Goal: Task Accomplishment & Management: Complete application form

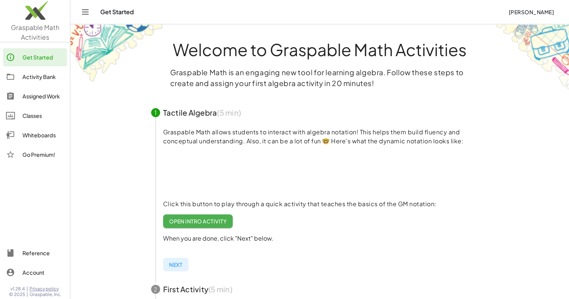
click at [35, 80] on div "Activity Bank" at bounding box center [43, 76] width 42 height 9
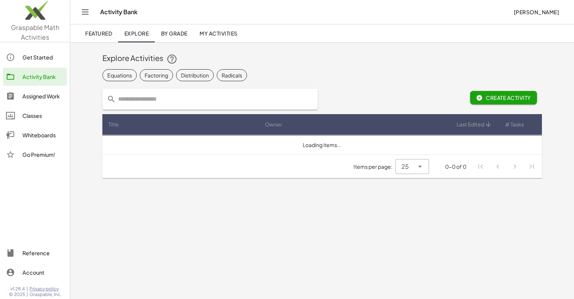
click at [206, 96] on input "text" at bounding box center [214, 99] width 197 height 21
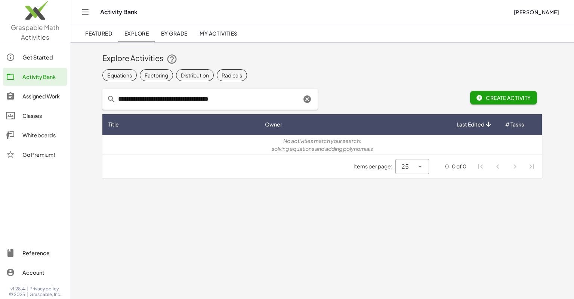
drag, startPoint x: 181, startPoint y: 100, endPoint x: 145, endPoint y: 104, distance: 35.8
click at [145, 104] on input "**********" at bounding box center [209, 99] width 186 height 21
type input "**********"
click at [306, 101] on icon "Clear" at bounding box center [307, 99] width 9 height 9
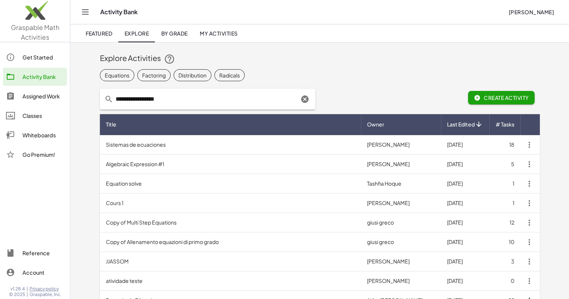
type input "**********"
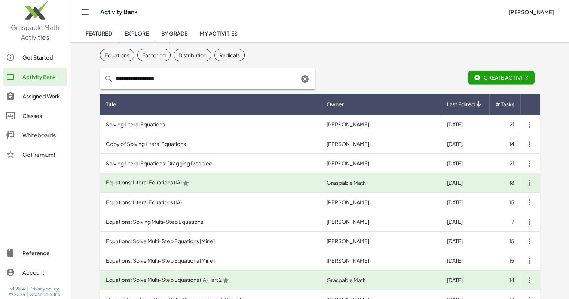
scroll to position [22, 0]
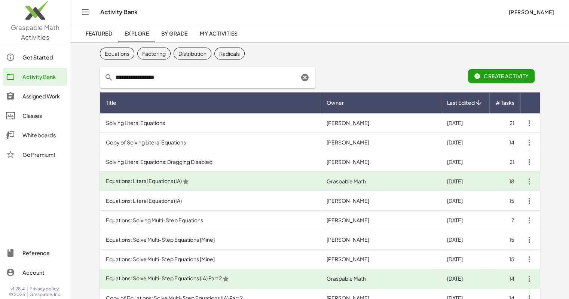
click at [155, 221] on td "Equations: Solving Multi-Step Equations" at bounding box center [210, 220] width 221 height 19
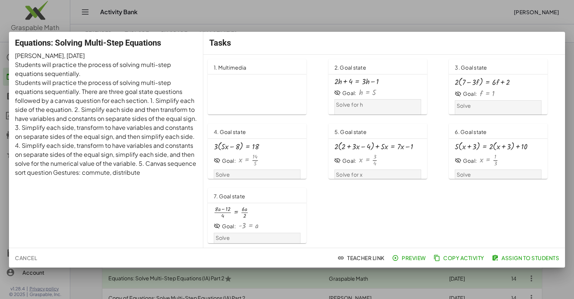
click at [378, 285] on div at bounding box center [287, 149] width 574 height 299
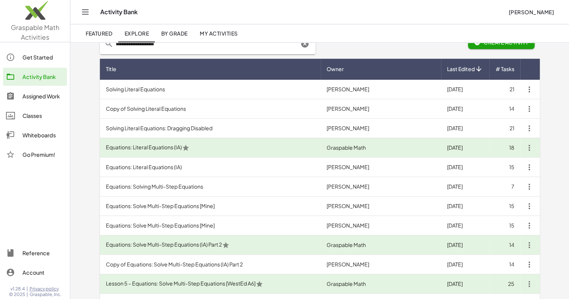
scroll to position [57, 0]
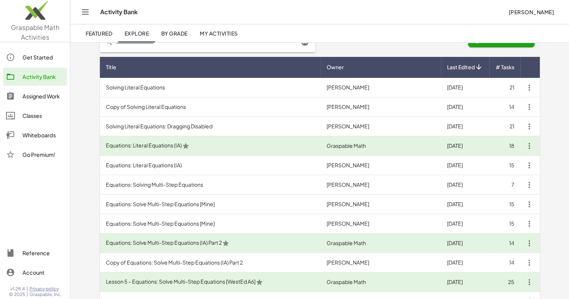
click at [202, 147] on td "Equations: Literal Equations (IA)" at bounding box center [210, 145] width 221 height 19
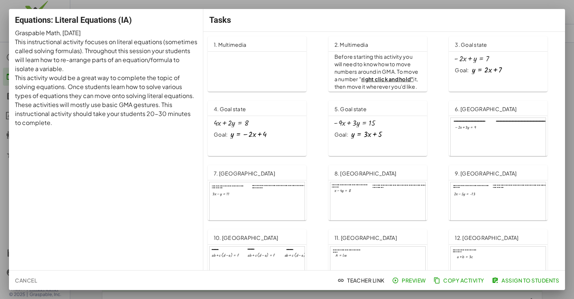
click at [261, 125] on div "+ · 4 · x + · 2 · y = 8" at bounding box center [257, 123] width 87 height 8
click at [574, 22] on div at bounding box center [287, 149] width 574 height 299
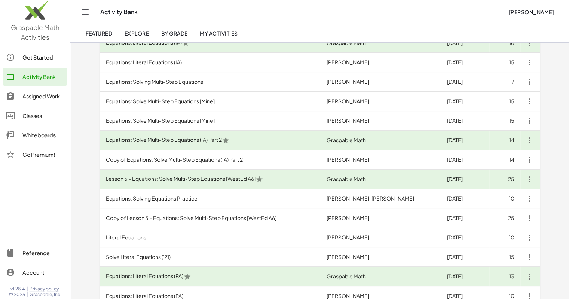
scroll to position [162, 0]
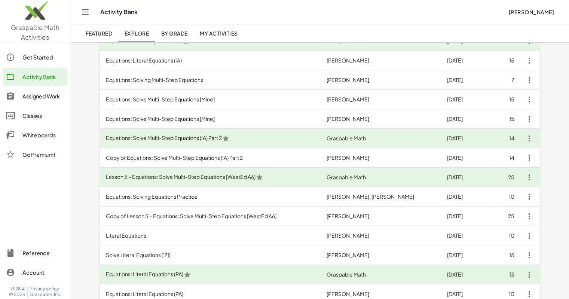
click at [187, 198] on td "Equations: Solving Equations Practice" at bounding box center [210, 196] width 221 height 19
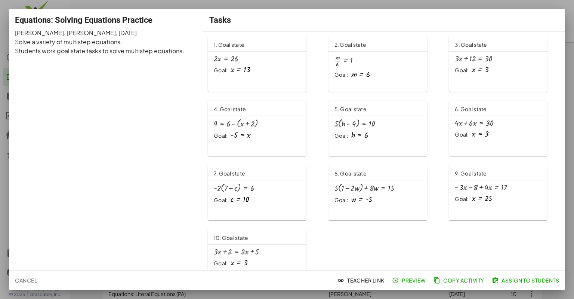
drag, startPoint x: 574, startPoint y: 47, endPoint x: 574, endPoint y: 24, distance: 22.8
click at [574, 24] on div at bounding box center [287, 149] width 574 height 299
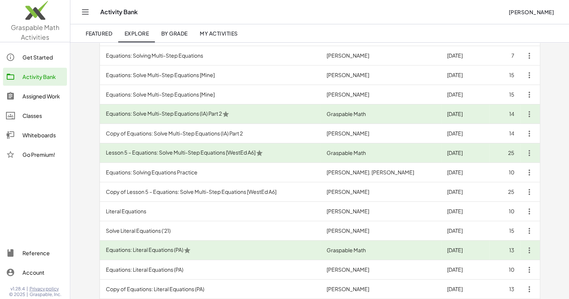
scroll to position [189, 0]
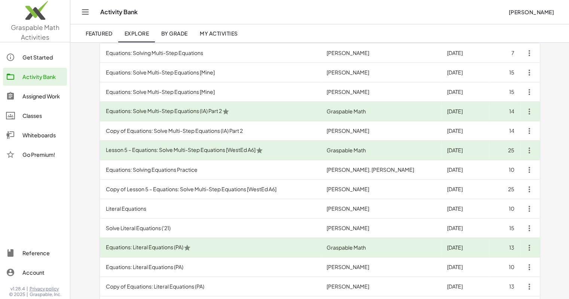
click at [183, 189] on td "Copy of Lesson 5 – Equations: Solve Multi-Step Equations [WestEd A6]" at bounding box center [210, 189] width 221 height 19
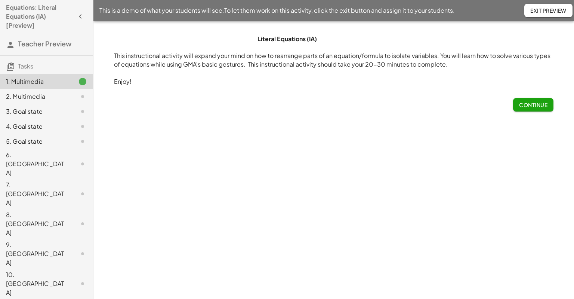
click at [33, 119] on div "2. Multimedia" at bounding box center [46, 126] width 93 height 15
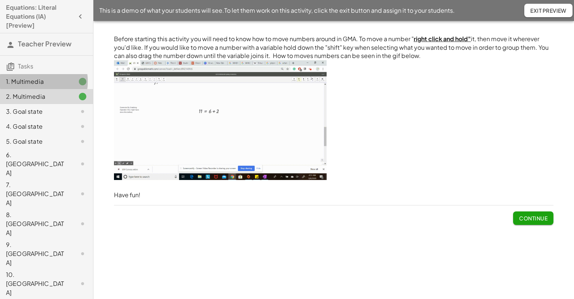
click at [34, 83] on div "1. Multimedia" at bounding box center [36, 81] width 60 height 9
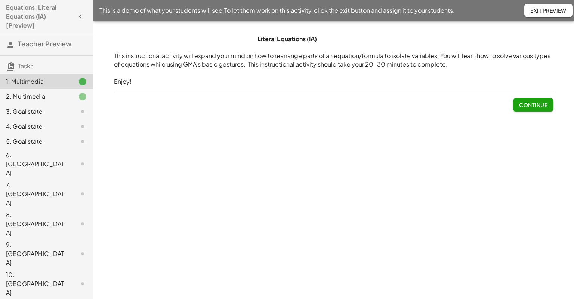
click at [43, 97] on div "2. Multimedia" at bounding box center [36, 96] width 60 height 9
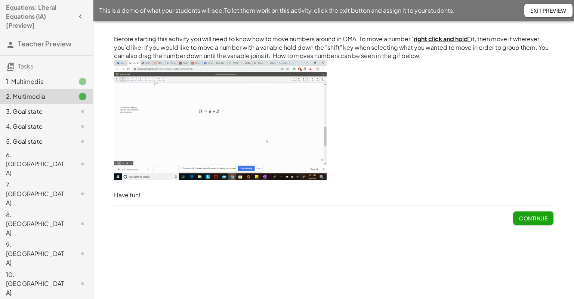
click at [41, 112] on div "3. Goal state" at bounding box center [36, 111] width 60 height 9
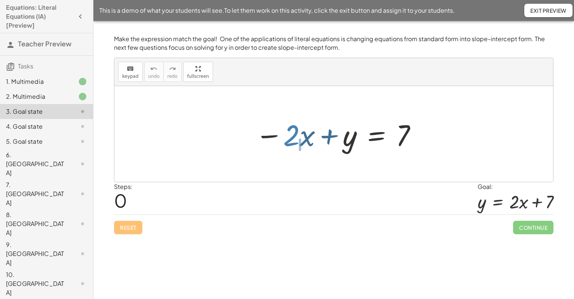
drag, startPoint x: 299, startPoint y: 139, endPoint x: 299, endPoint y: 149, distance: 10.1
click at [299, 149] on div at bounding box center [337, 134] width 170 height 39
click at [296, 157] on div at bounding box center [333, 134] width 439 height 96
click at [305, 228] on div "Reset Continue" at bounding box center [334, 224] width 440 height 20
drag, startPoint x: 292, startPoint y: 135, endPoint x: 298, endPoint y: 139, distance: 7.3
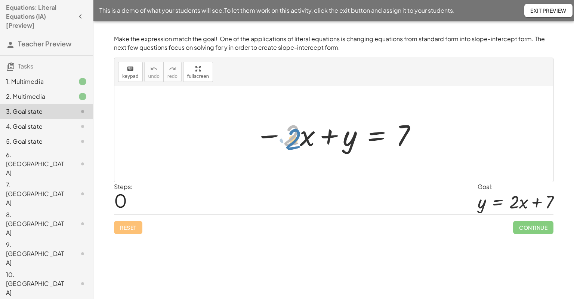
click at [298, 139] on div at bounding box center [337, 134] width 170 height 39
drag, startPoint x: 269, startPoint y: 126, endPoint x: 314, endPoint y: 150, distance: 51.4
click at [314, 150] on div at bounding box center [337, 134] width 170 height 39
drag, startPoint x: 296, startPoint y: 140, endPoint x: 417, endPoint y: 150, distance: 122.0
click at [417, 150] on div at bounding box center [337, 134] width 170 height 39
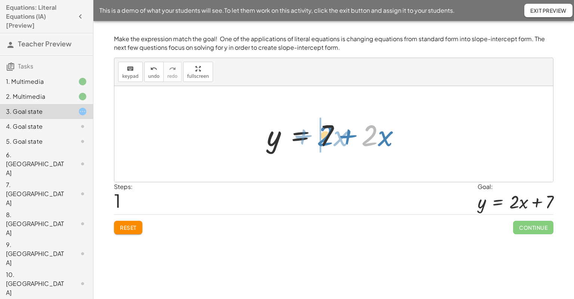
drag, startPoint x: 377, startPoint y: 139, endPoint x: 331, endPoint y: 139, distance: 46.4
click at [331, 139] on div at bounding box center [336, 134] width 147 height 39
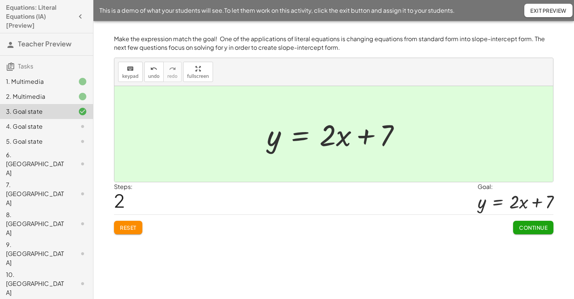
click at [534, 228] on span "Continue" at bounding box center [533, 227] width 28 height 7
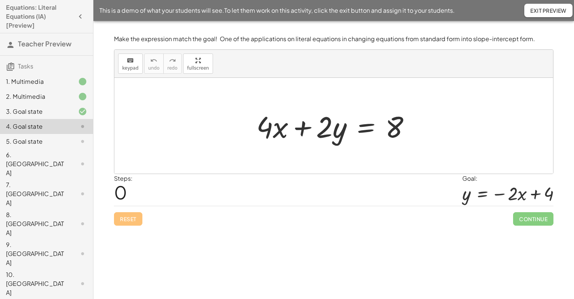
drag, startPoint x: 243, startPoint y: 109, endPoint x: 290, endPoint y: 140, distance: 56.0
click at [290, 140] on div "+ · 4 · x + · 2 · y = 8" at bounding box center [333, 126] width 439 height 96
drag, startPoint x: 256, startPoint y: 115, endPoint x: 292, endPoint y: 149, distance: 49.7
click at [292, 149] on div "+ · 4 · x + · 2 · y = 8" at bounding box center [333, 126] width 439 height 96
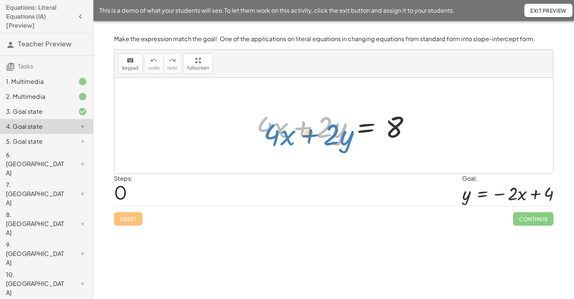
drag, startPoint x: 272, startPoint y: 127, endPoint x: 253, endPoint y: 123, distance: 19.5
click at [253, 123] on div at bounding box center [337, 126] width 168 height 39
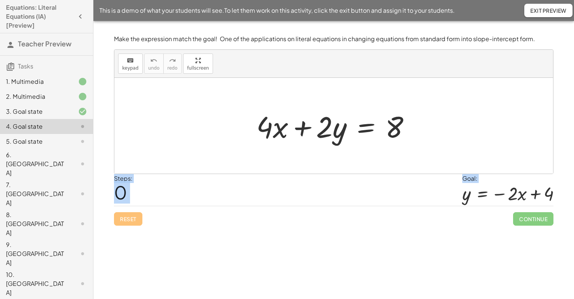
drag, startPoint x: 249, startPoint y: 112, endPoint x: 278, endPoint y: 138, distance: 38.9
click at [278, 138] on div "+ · 4 · x + · 2 · y = 8" at bounding box center [333, 126] width 177 height 42
click at [281, 222] on div "Reset Continue" at bounding box center [334, 216] width 440 height 20
drag, startPoint x: 251, startPoint y: 117, endPoint x: 288, endPoint y: 143, distance: 44.9
click at [288, 143] on div "+ · 4 · x + · 2 · y = 8" at bounding box center [333, 126] width 177 height 42
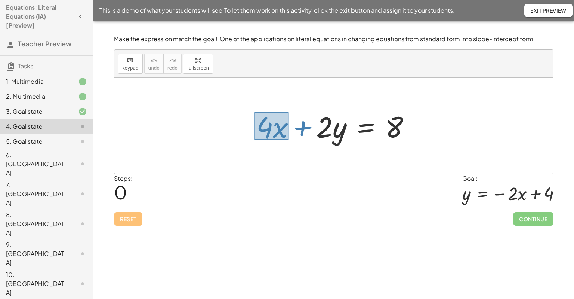
drag, startPoint x: 289, startPoint y: 139, endPoint x: 255, endPoint y: 112, distance: 43.6
click at [261, 200] on div "Steps: 0 Goal: y = − · 2 · x + 4" at bounding box center [334, 190] width 440 height 32
click at [245, 189] on div "Steps: 0 Goal: y = − · 2 · x + 4" at bounding box center [334, 190] width 440 height 32
click at [271, 243] on div "Literal Equations (IA) This instructional activity will expand your mind on how…" at bounding box center [333, 160] width 481 height 278
click at [231, 136] on div at bounding box center [333, 126] width 439 height 96
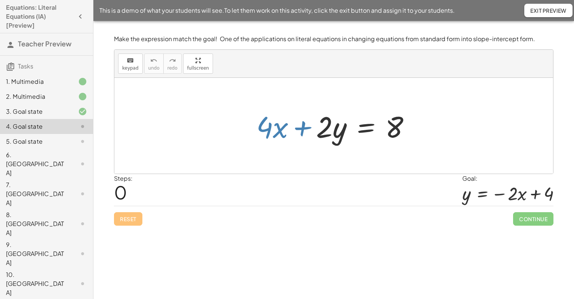
click at [257, 114] on div at bounding box center [337, 126] width 168 height 39
click at [268, 135] on div at bounding box center [337, 126] width 168 height 39
drag, startPoint x: 257, startPoint y: 118, endPoint x: 282, endPoint y: 137, distance: 31.3
click at [282, 137] on div at bounding box center [337, 126] width 168 height 39
drag, startPoint x: 275, startPoint y: 130, endPoint x: 387, endPoint y: 136, distance: 113.1
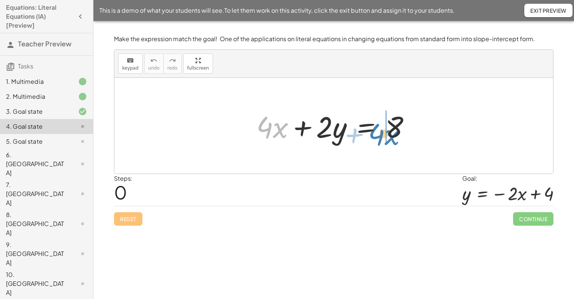
click at [387, 136] on div at bounding box center [337, 126] width 168 height 39
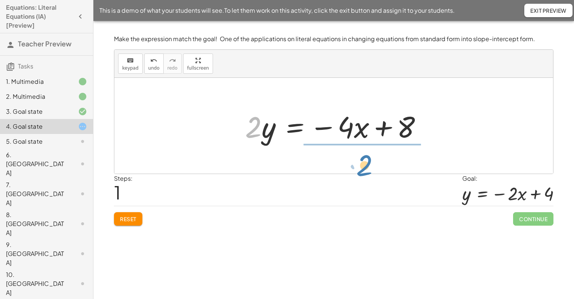
drag, startPoint x: 254, startPoint y: 126, endPoint x: 365, endPoint y: 164, distance: 117.8
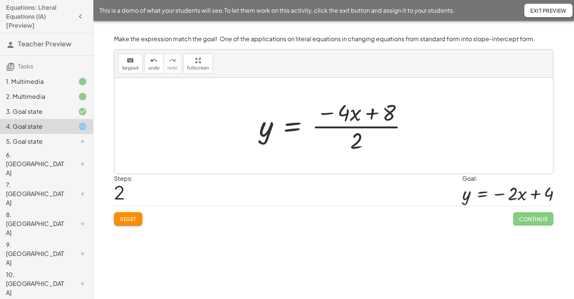
click at [342, 110] on div at bounding box center [336, 126] width 162 height 58
click at [359, 126] on div at bounding box center [336, 126] width 162 height 58
click at [359, 139] on div at bounding box center [336, 126] width 162 height 58
click at [336, 107] on div at bounding box center [336, 126] width 162 height 58
drag, startPoint x: 356, startPoint y: 137, endPoint x: 344, endPoint y: 121, distance: 19.8
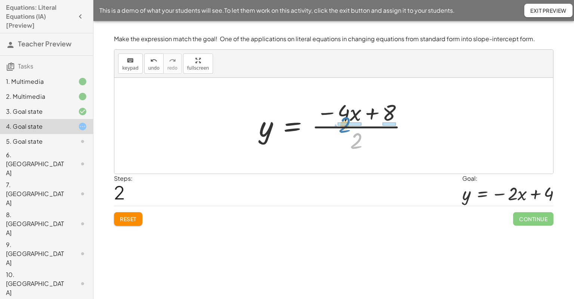
click at [344, 121] on div at bounding box center [336, 126] width 162 height 58
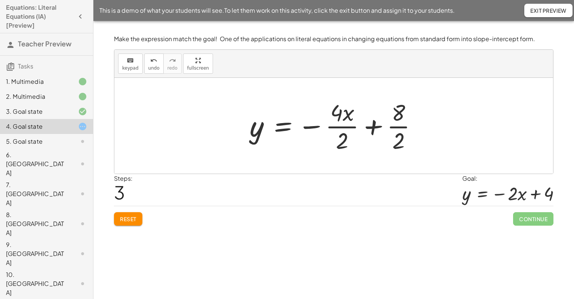
click at [335, 120] on div at bounding box center [336, 126] width 181 height 58
click at [341, 131] on div at bounding box center [336, 126] width 181 height 58
click at [397, 125] on div at bounding box center [336, 126] width 179 height 58
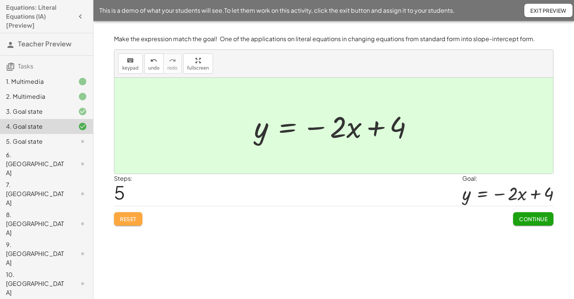
click at [128, 217] on span "Reset" at bounding box center [128, 218] width 16 height 7
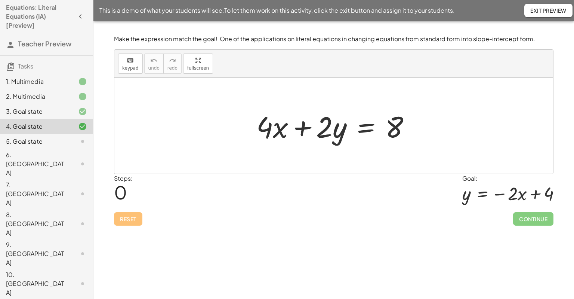
click at [36, 144] on div "5. Goal state" at bounding box center [36, 141] width 60 height 9
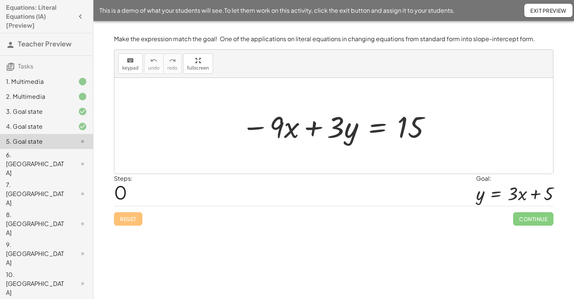
click at [45, 155] on div "6. [GEOGRAPHIC_DATA]" at bounding box center [36, 163] width 60 height 27
click at [43, 155] on div "6. [GEOGRAPHIC_DATA]" at bounding box center [36, 163] width 60 height 27
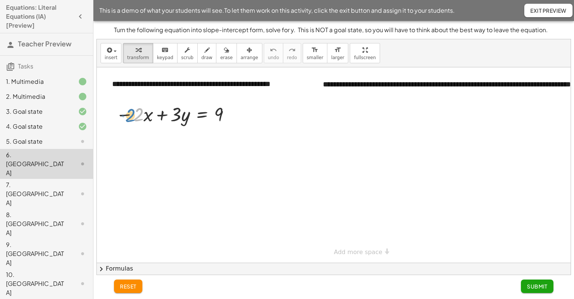
drag, startPoint x: 138, startPoint y: 115, endPoint x: 131, endPoint y: 116, distance: 6.4
click at [131, 116] on div at bounding box center [174, 113] width 125 height 25
drag, startPoint x: 127, startPoint y: 116, endPoint x: 206, endPoint y: 120, distance: 79.4
click at [206, 120] on div at bounding box center [174, 113] width 125 height 25
drag, startPoint x: 250, startPoint y: 137, endPoint x: 215, endPoint y: 136, distance: 35.5
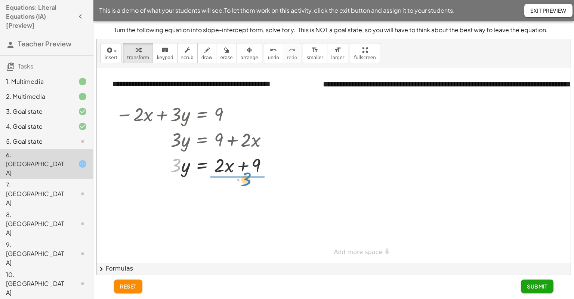
drag, startPoint x: 177, startPoint y: 170, endPoint x: 246, endPoint y: 184, distance: 71.3
drag, startPoint x: 237, startPoint y: 206, endPoint x: 226, endPoint y: 193, distance: 17.1
click at [226, 193] on div at bounding box center [195, 195] width 166 height 37
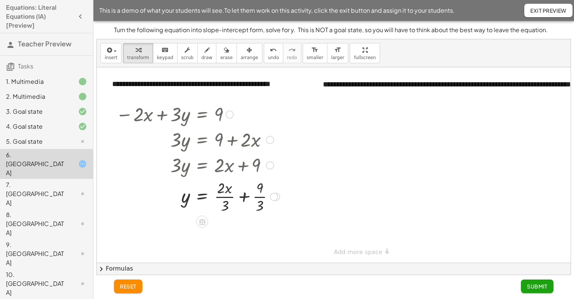
click at [220, 197] on div at bounding box center [198, 195] width 172 height 37
click at [263, 194] on div at bounding box center [198, 195] width 172 height 37
click at [38, 180] on div "7. [GEOGRAPHIC_DATA]" at bounding box center [36, 193] width 60 height 27
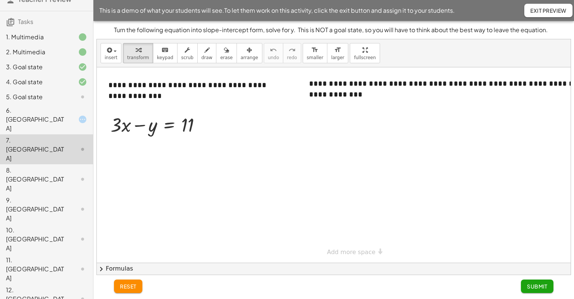
scroll to position [47, 0]
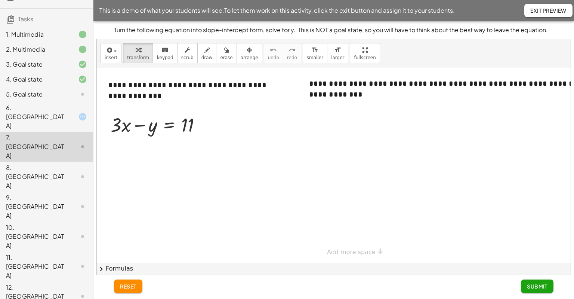
click at [38, 223] on div "10. [GEOGRAPHIC_DATA]" at bounding box center [36, 236] width 60 height 27
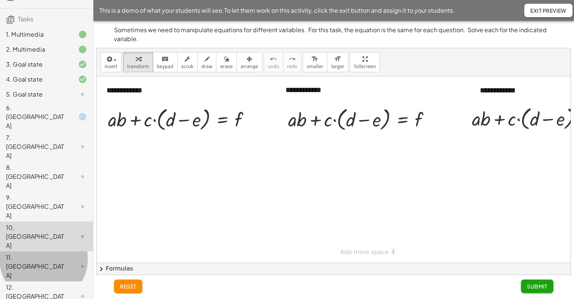
click at [42, 253] on div "11. [GEOGRAPHIC_DATA]" at bounding box center [36, 266] width 60 height 27
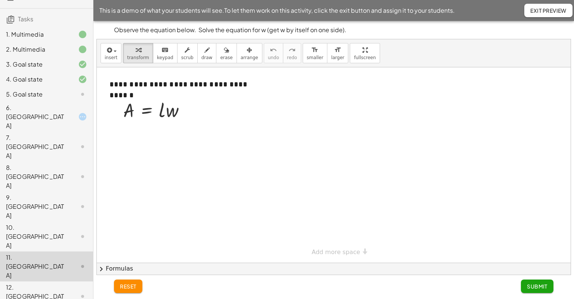
click at [33, 283] on div "12. [GEOGRAPHIC_DATA]" at bounding box center [36, 296] width 60 height 27
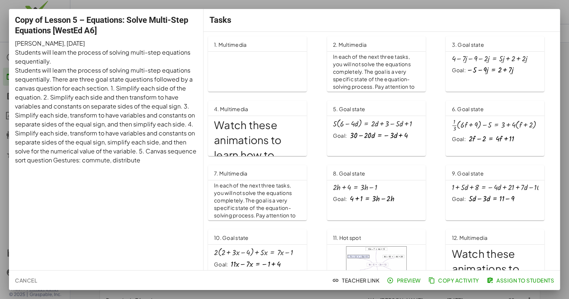
scroll to position [261, 0]
click at [562, 108] on div at bounding box center [284, 149] width 569 height 299
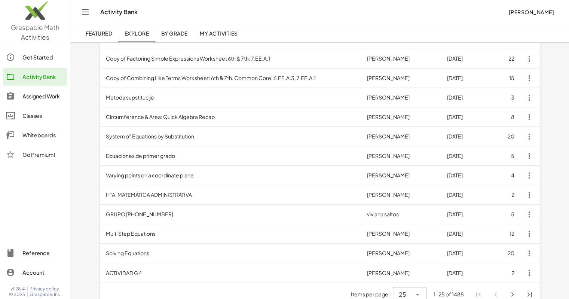
scroll to position [350, 0]
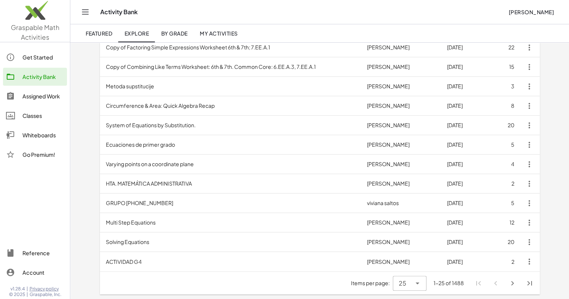
click at [149, 223] on td "Multi Step Equations" at bounding box center [230, 222] width 261 height 19
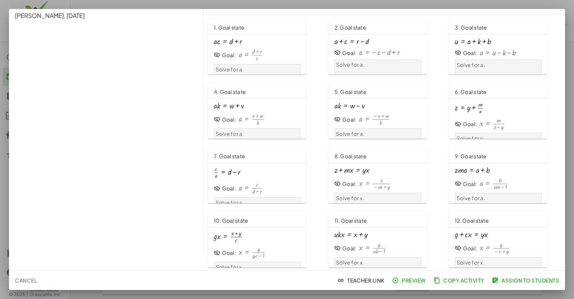
scroll to position [19, 0]
click at [574, 86] on div at bounding box center [287, 149] width 574 height 299
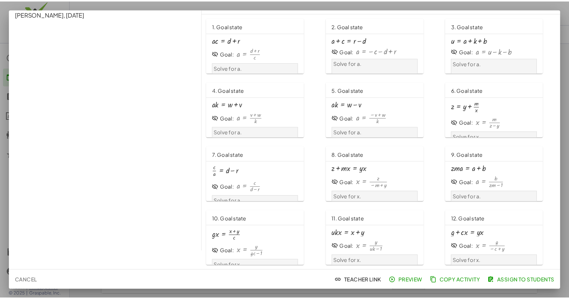
scroll to position [350, 0]
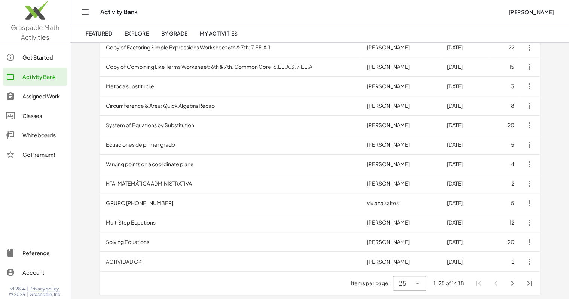
click at [149, 245] on td "Solving Equations" at bounding box center [230, 241] width 261 height 19
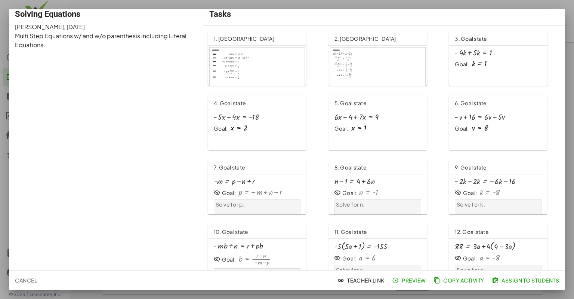
scroll to position [21, 0]
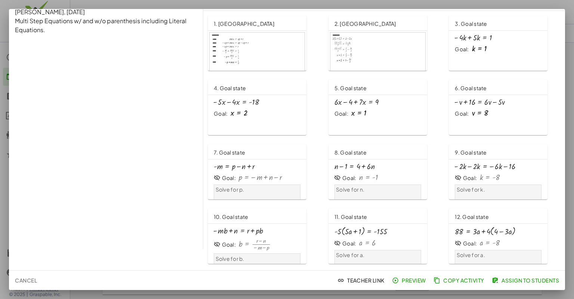
click at [574, 64] on div at bounding box center [287, 149] width 574 height 299
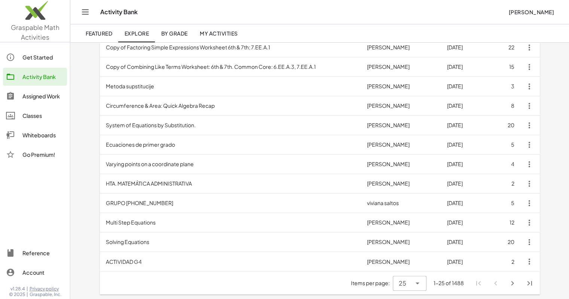
scroll to position [350, 0]
click at [141, 240] on td "Solving Equations" at bounding box center [230, 242] width 261 height 19
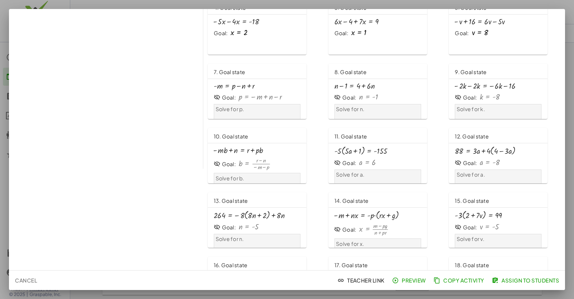
scroll to position [212, 0]
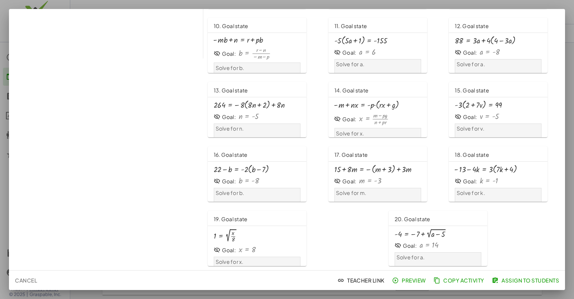
click at [574, 129] on div at bounding box center [287, 149] width 574 height 299
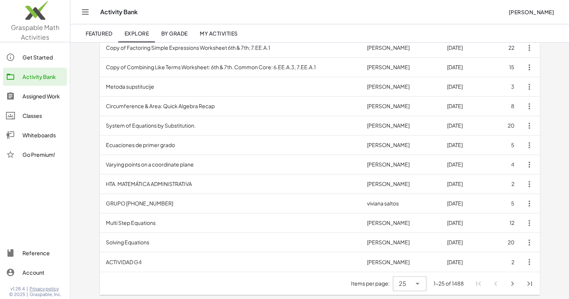
scroll to position [350, 0]
click at [509, 282] on icon "Next page" at bounding box center [512, 283] width 9 height 9
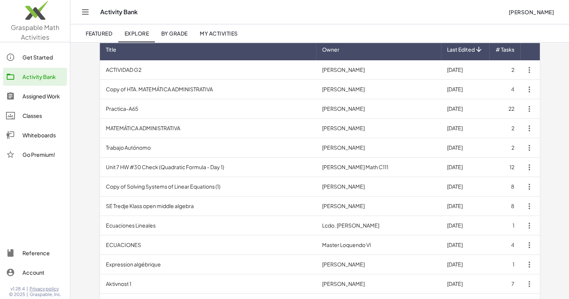
scroll to position [0, 0]
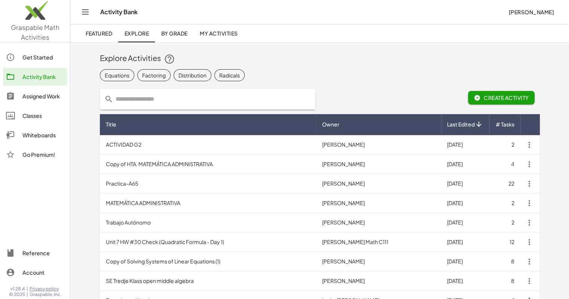
click at [122, 74] on div "Equations" at bounding box center [117, 75] width 25 height 8
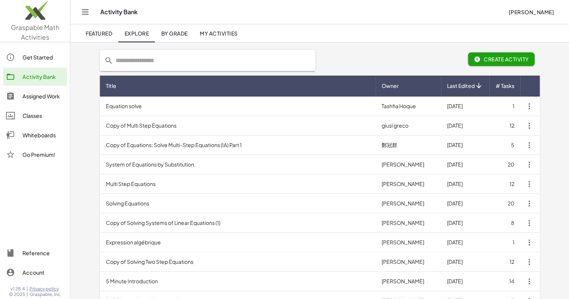
scroll to position [39, 0]
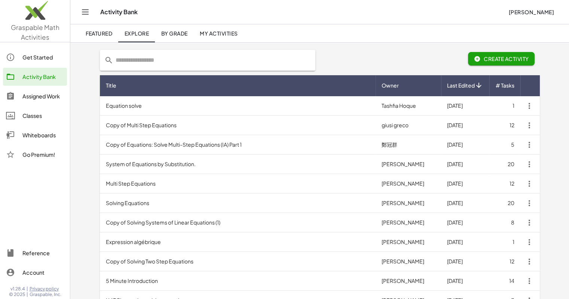
click at [159, 130] on td "Copy of Multi Step Equations" at bounding box center [238, 125] width 276 height 19
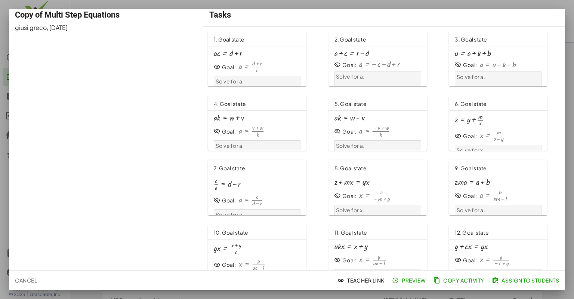
scroll to position [6, 0]
click at [574, 35] on div at bounding box center [287, 149] width 574 height 299
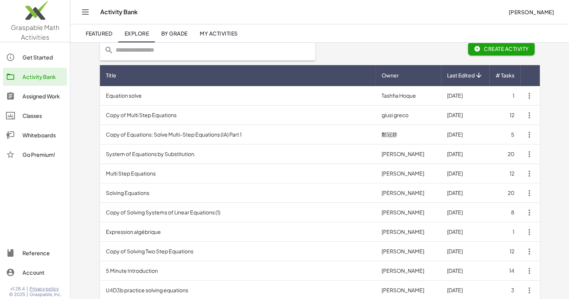
scroll to position [52, 0]
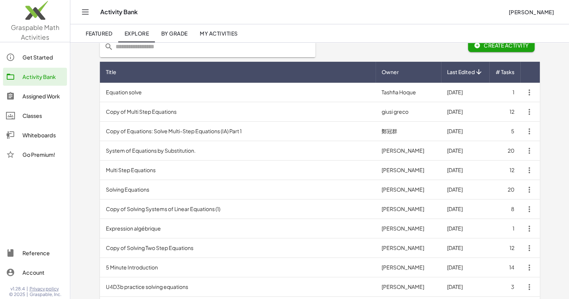
click at [302, 171] on td "Multi Step Equations" at bounding box center [238, 169] width 276 height 19
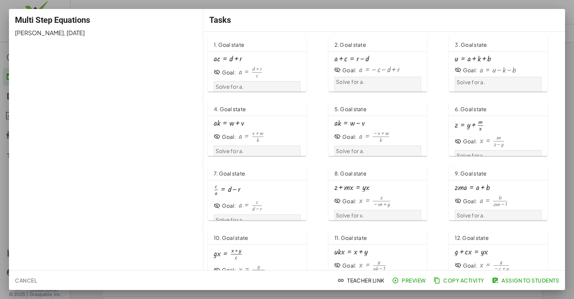
scroll to position [19, 0]
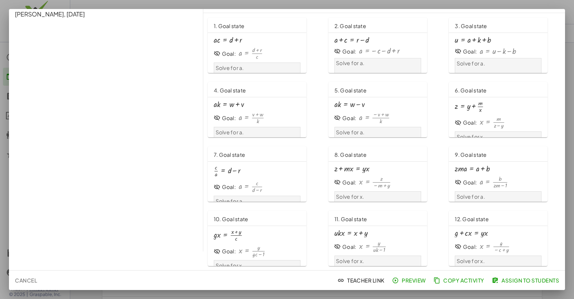
click at [574, 138] on div at bounding box center [287, 149] width 574 height 299
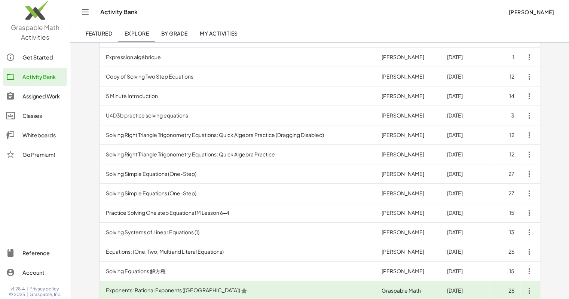
scroll to position [225, 0]
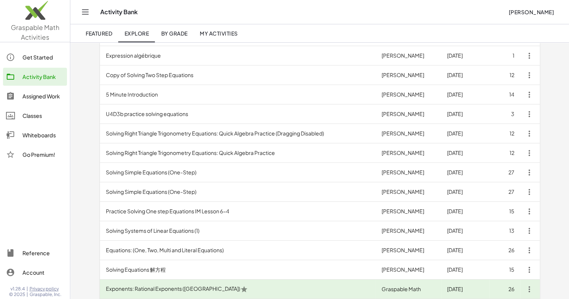
click at [205, 172] on td "Solving Simple Equations (One-Step)" at bounding box center [238, 172] width 276 height 19
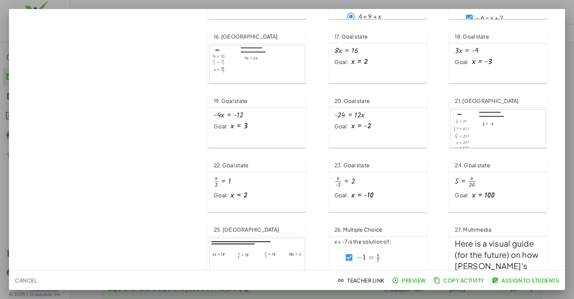
scroll to position [340, 0]
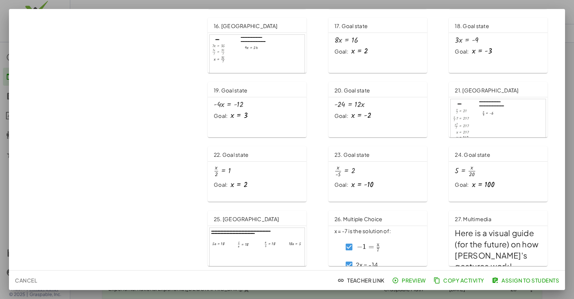
click at [574, 92] on div at bounding box center [287, 149] width 574 height 299
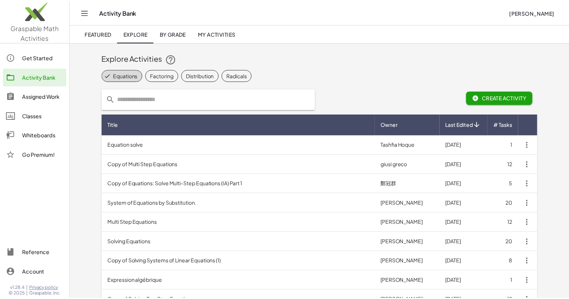
scroll to position [225, 0]
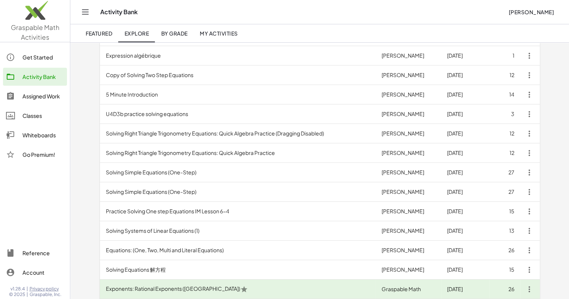
click at [202, 190] on td "Solving Simple Equations (One-Step)" at bounding box center [238, 191] width 276 height 19
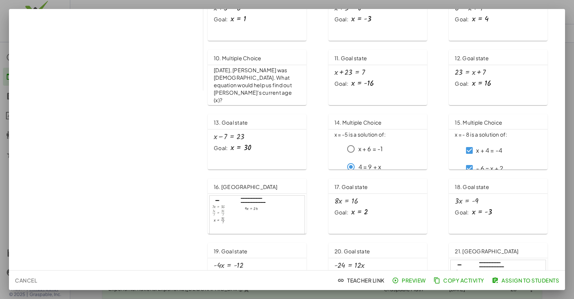
scroll to position [340, 0]
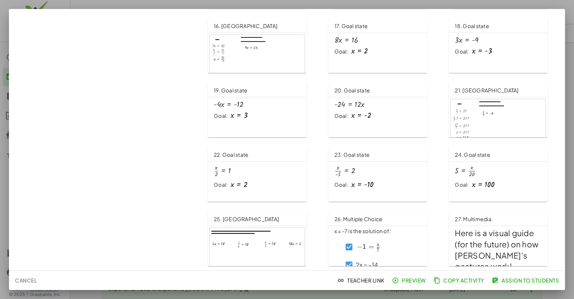
click at [574, 100] on div at bounding box center [287, 149] width 574 height 299
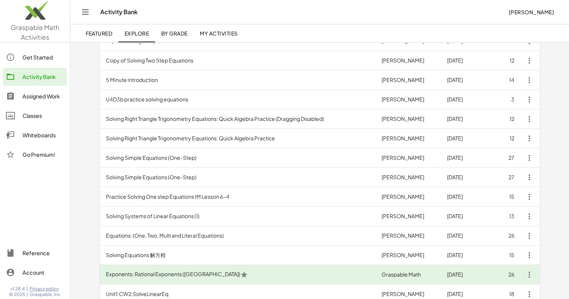
scroll to position [244, 0]
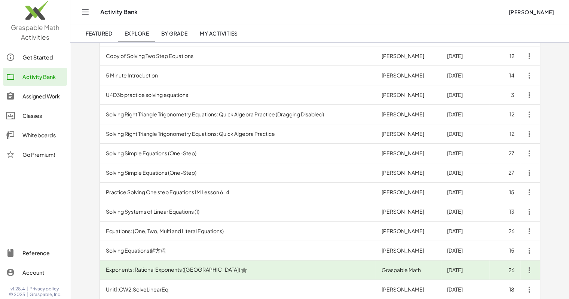
click at [221, 234] on td "Equations: (One, Two, Multi and Literal Equations)" at bounding box center [238, 230] width 276 height 19
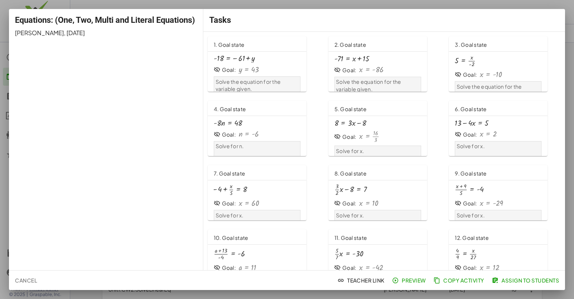
click at [254, 62] on div "- 18 = − 61 + y Goal: y = 43 Solve the equation for the variable given." at bounding box center [257, 76] width 87 height 43
click at [571, 147] on div at bounding box center [287, 149] width 574 height 299
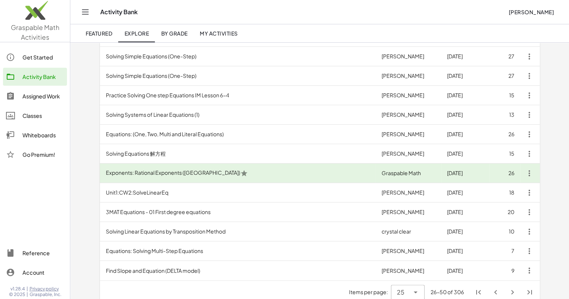
scroll to position [350, 0]
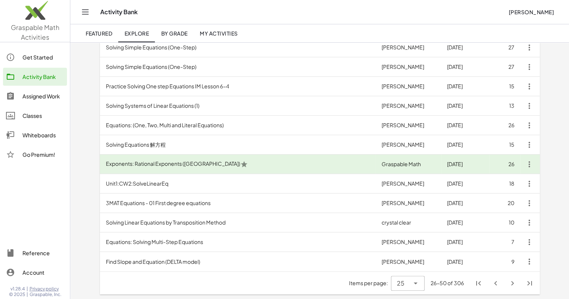
click at [219, 243] on td "Equations: Solving Multi-Step Equations" at bounding box center [238, 241] width 276 height 19
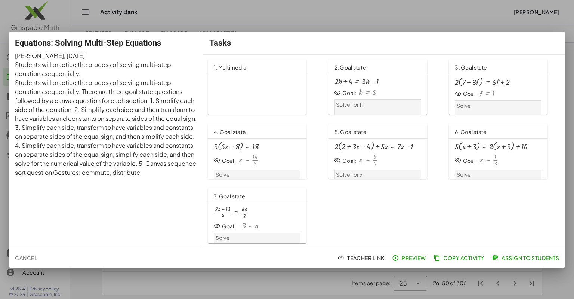
click at [574, 119] on div at bounding box center [287, 149] width 574 height 299
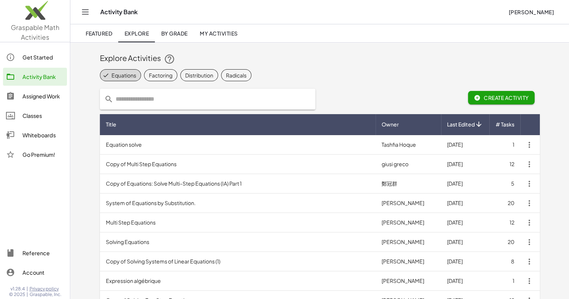
click at [497, 104] on button "Create Activity" at bounding box center [501, 97] width 67 height 13
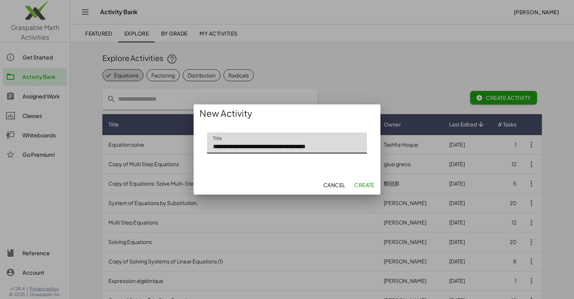
type input "**********"
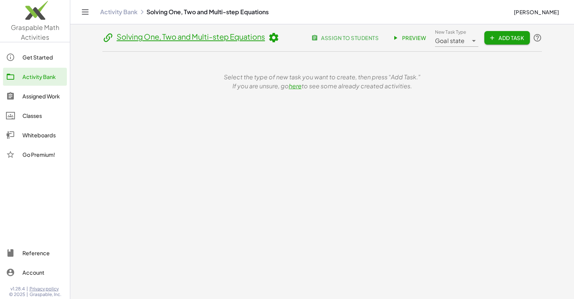
click at [501, 37] on span "Add Task" at bounding box center [508, 37] width 34 height 7
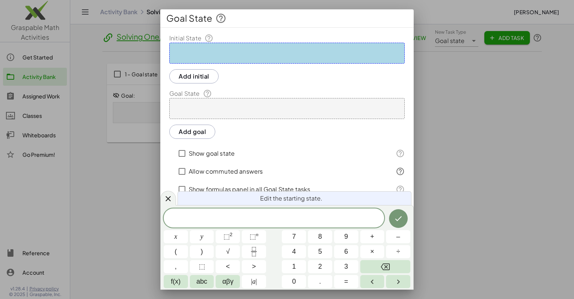
click at [195, 56] on div at bounding box center [287, 53] width 236 height 21
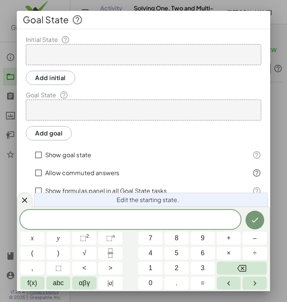
click at [105, 57] on div at bounding box center [144, 54] width 236 height 21
click at [70, 113] on div at bounding box center [144, 109] width 236 height 21
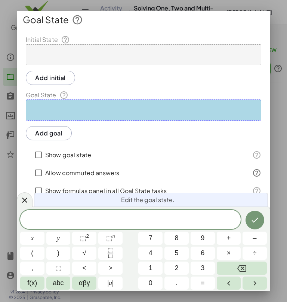
click at [68, 57] on div at bounding box center [144, 54] width 236 height 21
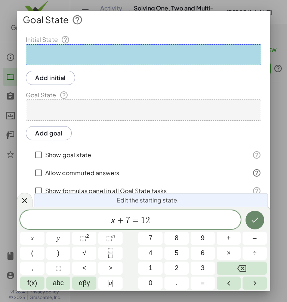
click at [257, 218] on icon "Done" at bounding box center [255, 219] width 9 height 9
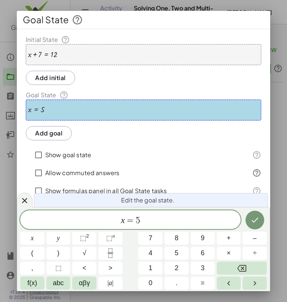
click at [85, 156] on label "Show goal state" at bounding box center [68, 155] width 46 height 18
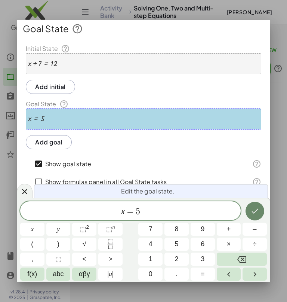
click at [257, 209] on icon "Done" at bounding box center [255, 211] width 7 height 5
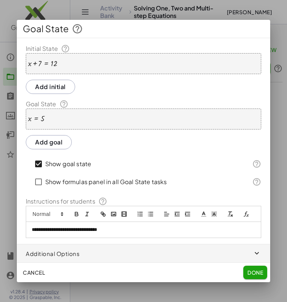
click at [128, 232] on p "**********" at bounding box center [144, 229] width 224 height 7
drag, startPoint x: 128, startPoint y: 232, endPoint x: 27, endPoint y: 236, distance: 101.1
click at [27, 236] on div "**********" at bounding box center [143, 230] width 235 height 16
click at [254, 270] on span "Done" at bounding box center [256, 272] width 16 height 7
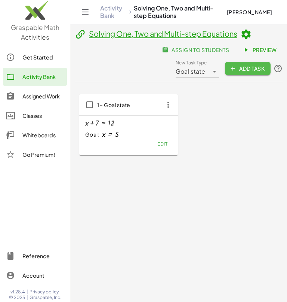
click at [245, 70] on span "Add Task" at bounding box center [248, 68] width 34 height 7
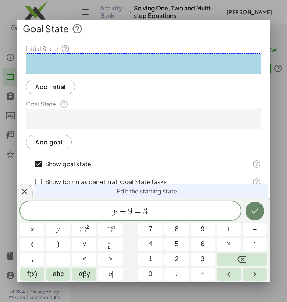
click at [251, 209] on icon "Done" at bounding box center [255, 210] width 9 height 9
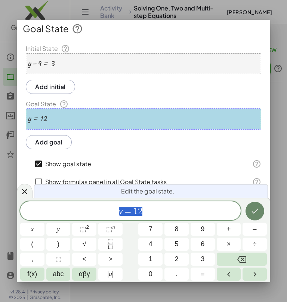
click at [257, 214] on icon "Done" at bounding box center [255, 210] width 9 height 9
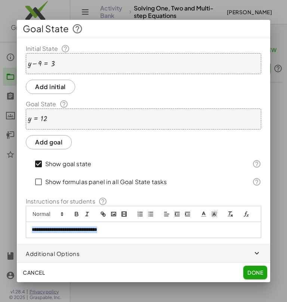
drag, startPoint x: 147, startPoint y: 233, endPoint x: 6, endPoint y: 243, distance: 141.0
click at [6, 243] on div "**********" at bounding box center [143, 151] width 287 height 302
click at [242, 270] on div "Cancel Done" at bounding box center [144, 272] width 254 height 19
click at [250, 273] on span "Done" at bounding box center [256, 272] width 16 height 7
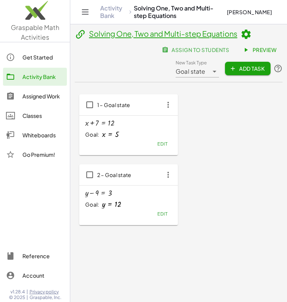
click at [247, 68] on span "Add Task" at bounding box center [248, 68] width 34 height 7
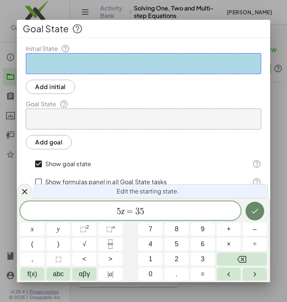
click at [254, 211] on icon "Done" at bounding box center [255, 210] width 9 height 9
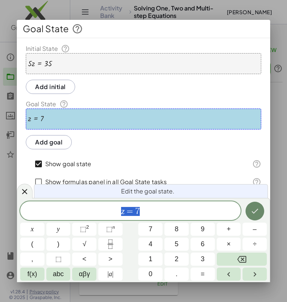
click at [254, 211] on icon "Done" at bounding box center [255, 210] width 9 height 9
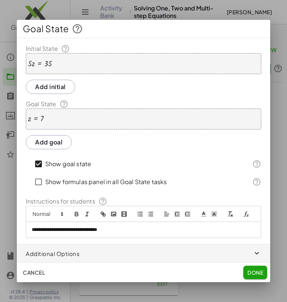
click at [253, 269] on span "Done" at bounding box center [256, 272] width 16 height 7
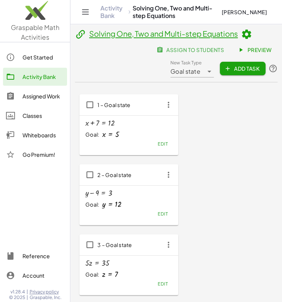
click at [245, 70] on span "Add Task" at bounding box center [243, 68] width 34 height 7
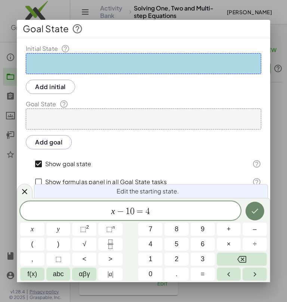
click at [257, 211] on icon "Done" at bounding box center [255, 210] width 9 height 9
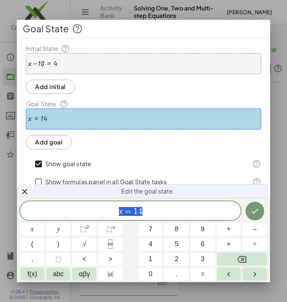
click at [47, 60] on div at bounding box center [43, 63] width 30 height 8
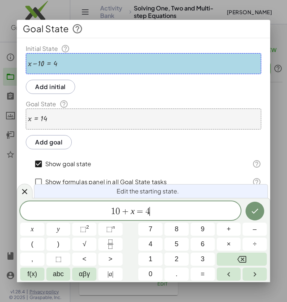
click at [203, 160] on div "Show goal state" at bounding box center [138, 164] width 212 height 18
click at [259, 209] on icon "Done" at bounding box center [255, 210] width 9 height 9
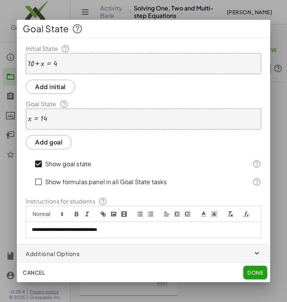
click at [50, 126] on div "x = 14" at bounding box center [144, 118] width 236 height 21
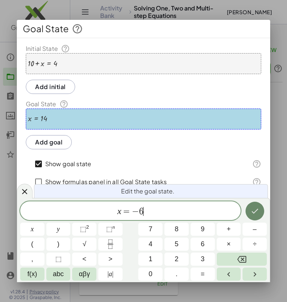
click at [252, 216] on button "Done" at bounding box center [255, 211] width 19 height 19
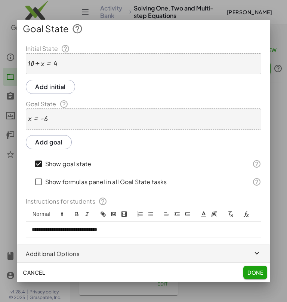
click at [262, 270] on span "Done" at bounding box center [256, 272] width 16 height 7
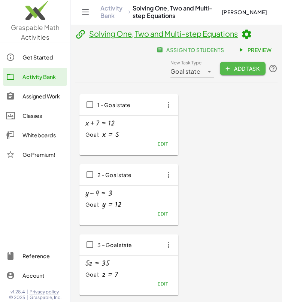
click at [245, 64] on button "Add Task" at bounding box center [243, 68] width 46 height 13
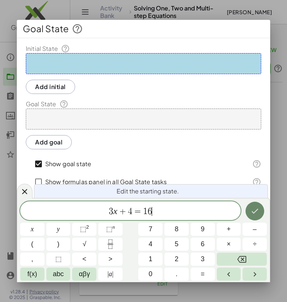
click at [258, 209] on icon "Done" at bounding box center [255, 211] width 7 height 5
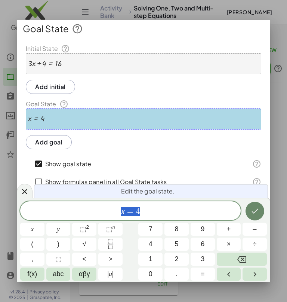
click at [256, 207] on icon "Done" at bounding box center [255, 210] width 9 height 9
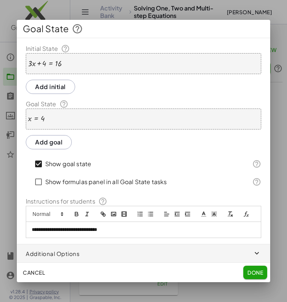
click at [256, 273] on span "Done" at bounding box center [256, 272] width 16 height 7
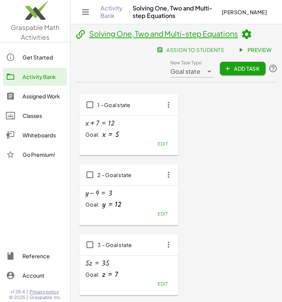
click at [244, 72] on button "Add Task" at bounding box center [243, 68] width 46 height 13
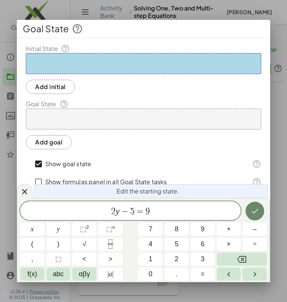
click at [254, 209] on icon "Done" at bounding box center [255, 210] width 9 height 9
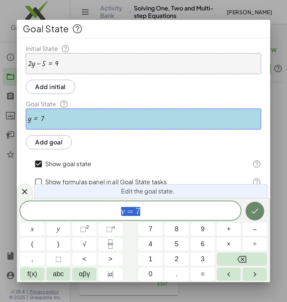
click at [254, 209] on icon "Done" at bounding box center [255, 210] width 9 height 9
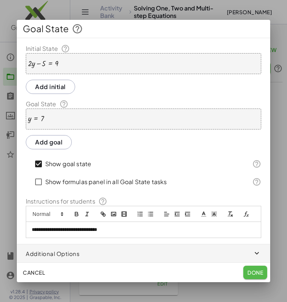
click at [259, 276] on button "Done" at bounding box center [255, 272] width 24 height 13
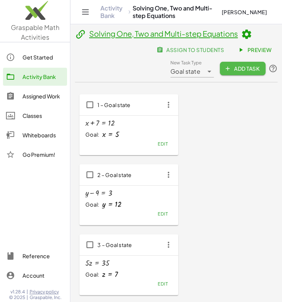
click at [235, 71] on span "Add Task" at bounding box center [243, 68] width 34 height 7
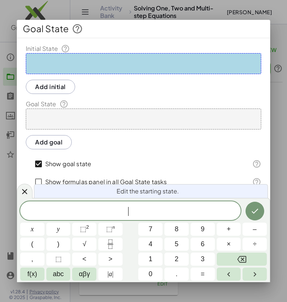
click at [141, 64] on div at bounding box center [144, 63] width 236 height 21
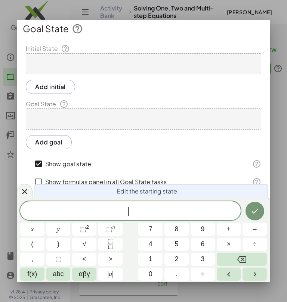
click at [132, 214] on span "​" at bounding box center [130, 211] width 221 height 10
click at [252, 209] on icon "Done" at bounding box center [255, 210] width 9 height 9
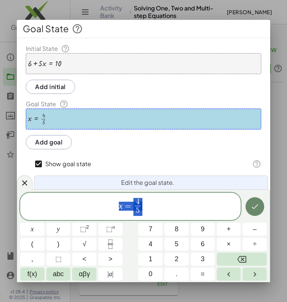
click at [252, 209] on icon "Done" at bounding box center [255, 206] width 9 height 9
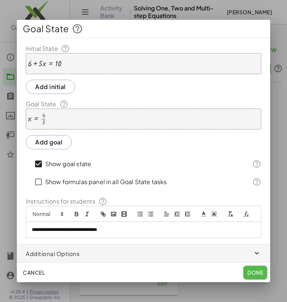
click at [261, 270] on span "Done" at bounding box center [256, 272] width 16 height 7
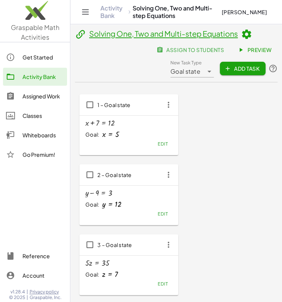
click at [242, 70] on span "Add Task" at bounding box center [243, 68] width 34 height 7
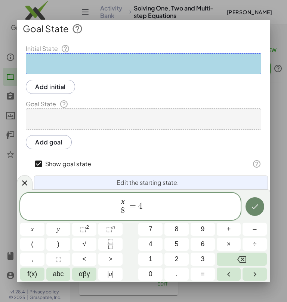
click at [260, 200] on button "Done" at bounding box center [255, 206] width 19 height 19
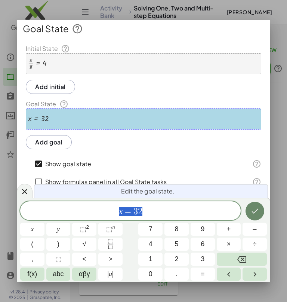
click at [260, 212] on button "Done" at bounding box center [255, 211] width 19 height 19
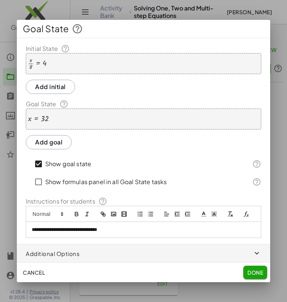
click at [264, 267] on button "Done" at bounding box center [255, 272] width 24 height 13
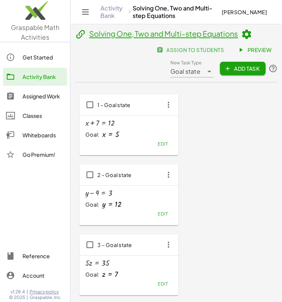
click at [246, 73] on button "Add Task" at bounding box center [243, 68] width 46 height 13
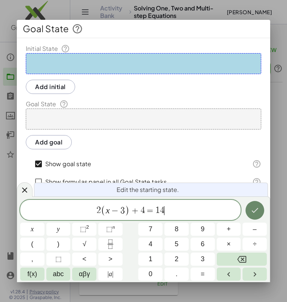
click at [258, 208] on icon "Done" at bounding box center [255, 210] width 9 height 9
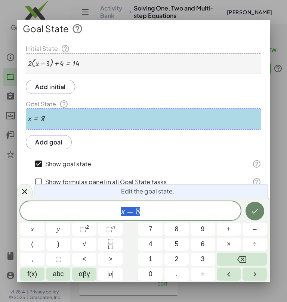
click at [254, 205] on button "Done" at bounding box center [255, 211] width 19 height 19
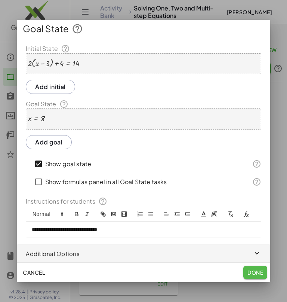
click at [255, 270] on span "Done" at bounding box center [256, 272] width 16 height 7
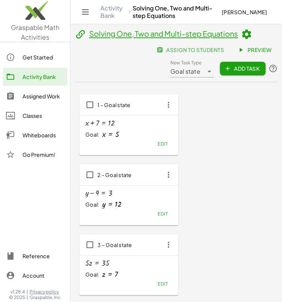
click at [239, 69] on span "Add Task" at bounding box center [243, 68] width 34 height 7
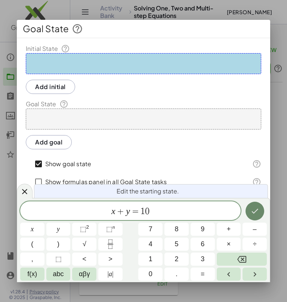
click at [255, 214] on icon "Done" at bounding box center [255, 210] width 9 height 9
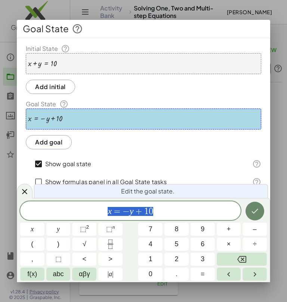
click at [259, 211] on icon "Done" at bounding box center [255, 210] width 9 height 9
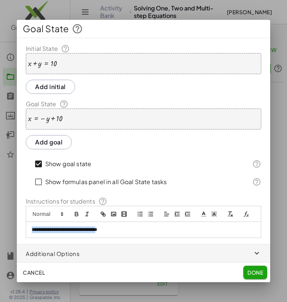
drag, startPoint x: 116, startPoint y: 233, endPoint x: 28, endPoint y: 233, distance: 88.3
click at [28, 233] on div "**********" at bounding box center [143, 230] width 235 height 16
click at [256, 275] on span "Done" at bounding box center [256, 272] width 16 height 7
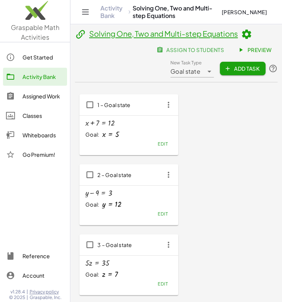
click at [242, 67] on span "Add Task" at bounding box center [243, 68] width 34 height 7
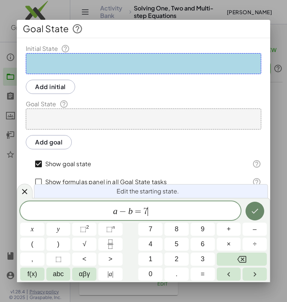
click at [255, 219] on button "Done" at bounding box center [255, 211] width 19 height 19
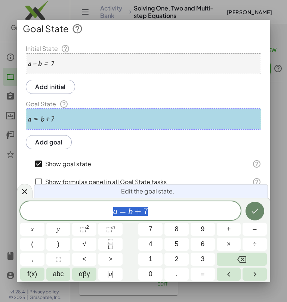
click at [255, 219] on button "Done" at bounding box center [255, 211] width 19 height 19
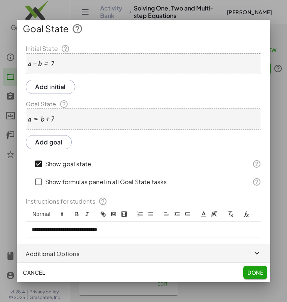
click at [124, 230] on p "**********" at bounding box center [144, 229] width 224 height 7
click at [255, 275] on button "Done" at bounding box center [255, 272] width 24 height 13
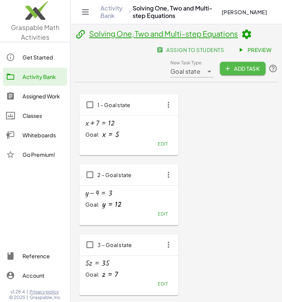
click at [236, 67] on span "Add Task" at bounding box center [243, 68] width 34 height 7
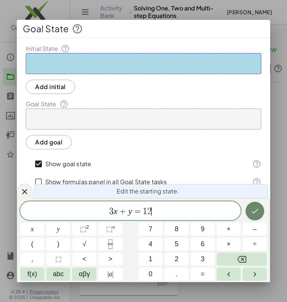
click at [252, 212] on icon "Done" at bounding box center [255, 210] width 9 height 9
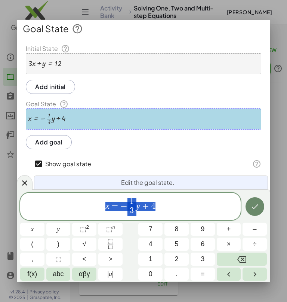
click at [251, 204] on icon "Done" at bounding box center [255, 206] width 9 height 9
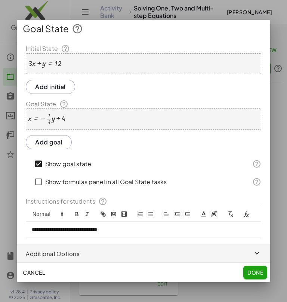
click at [64, 233] on p "**********" at bounding box center [144, 229] width 224 height 7
click at [262, 269] on span "Done" at bounding box center [256, 272] width 16 height 7
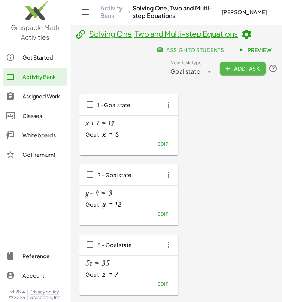
click at [251, 65] on span "Add Task" at bounding box center [243, 68] width 34 height 7
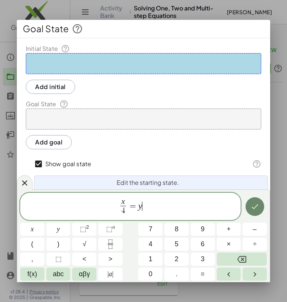
click at [258, 203] on icon "Done" at bounding box center [255, 206] width 9 height 9
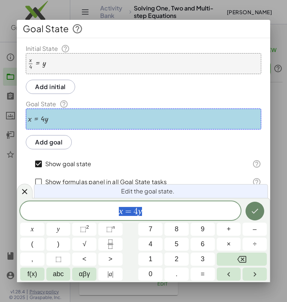
click at [256, 208] on icon "Done" at bounding box center [255, 210] width 9 height 9
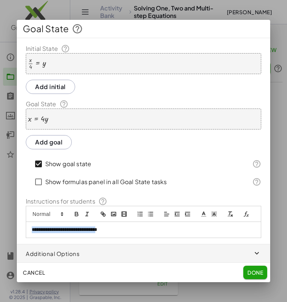
drag, startPoint x: 116, startPoint y: 231, endPoint x: 18, endPoint y: 241, distance: 98.8
click at [18, 241] on div "**********" at bounding box center [144, 150] width 254 height 224
click at [257, 273] on span "Done" at bounding box center [256, 272] width 16 height 7
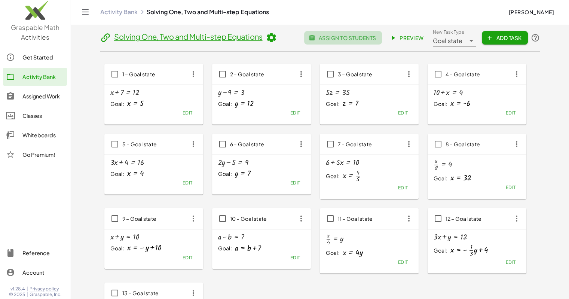
click at [329, 38] on span "assign to students" at bounding box center [343, 37] width 66 height 7
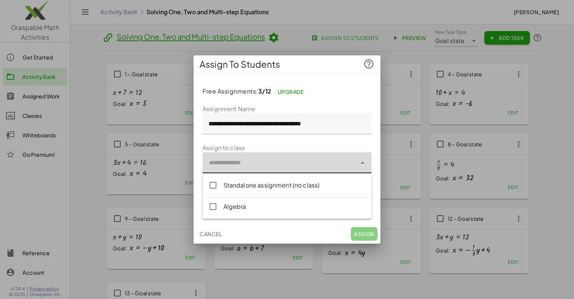
click at [230, 160] on div at bounding box center [280, 162] width 154 height 21
click at [249, 206] on div "Algebra" at bounding box center [295, 206] width 142 height 9
type input "**********"
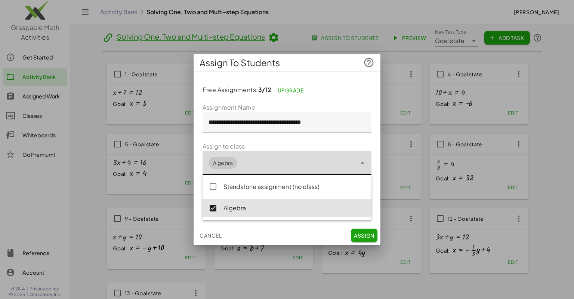
click at [357, 233] on span "Assign" at bounding box center [364, 235] width 21 height 7
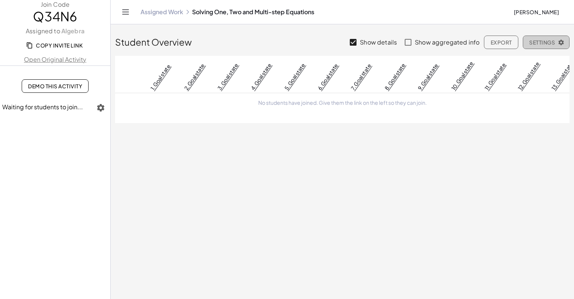
click at [551, 41] on span "Settings" at bounding box center [547, 42] width 34 height 7
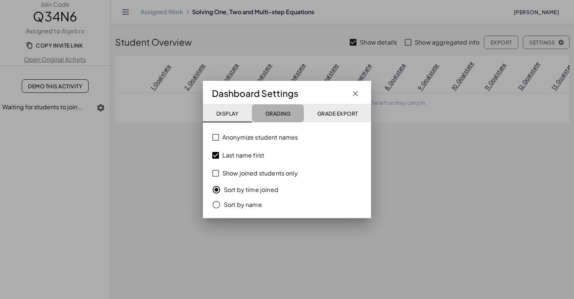
click at [279, 115] on span "Grading" at bounding box center [277, 113] width 25 height 7
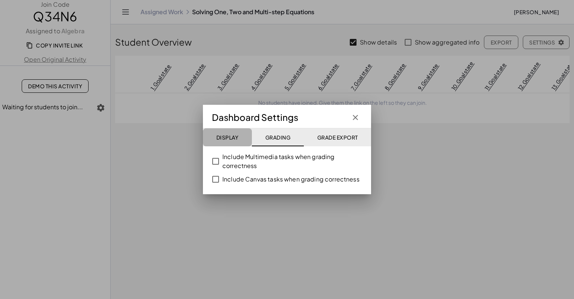
click at [221, 138] on span "Display" at bounding box center [227, 137] width 22 height 7
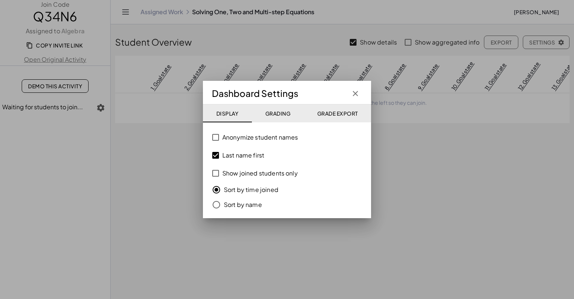
click at [240, 138] on label "Anonymize student names" at bounding box center [261, 137] width 76 height 18
click at [155, 190] on div at bounding box center [287, 149] width 574 height 299
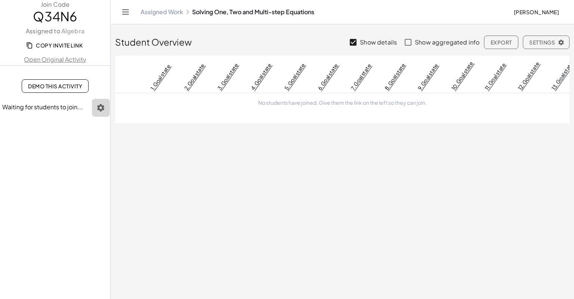
click at [104, 101] on button "button" at bounding box center [101, 108] width 18 height 18
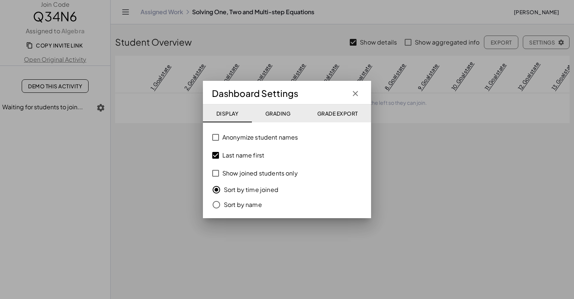
click at [160, 171] on div at bounding box center [287, 149] width 574 height 299
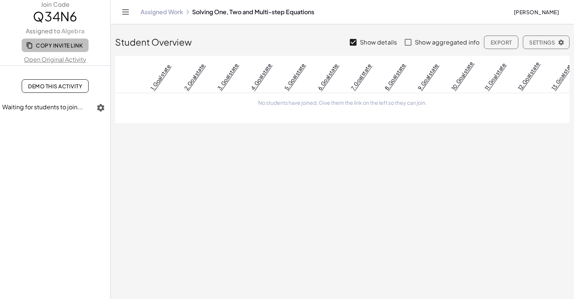
click at [58, 45] on span "Copy Invite Link" at bounding box center [55, 45] width 55 height 7
click at [46, 65] on aside "Join Code Q34N6 Assigned to Algebra Copy Invite Link Open Original Activity Dem…" at bounding box center [55, 149] width 111 height 299
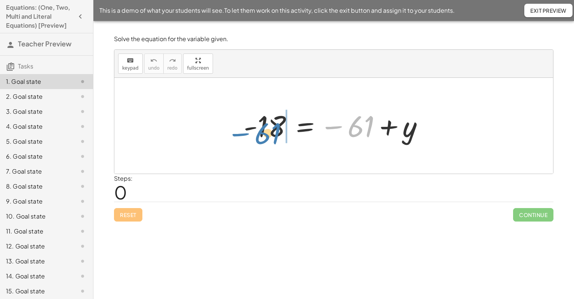
drag, startPoint x: 352, startPoint y: 129, endPoint x: 258, endPoint y: 136, distance: 93.4
click at [258, 136] on div at bounding box center [336, 125] width 193 height 37
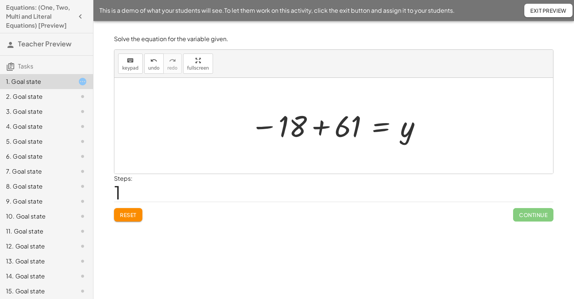
click at [322, 131] on div at bounding box center [337, 125] width 180 height 37
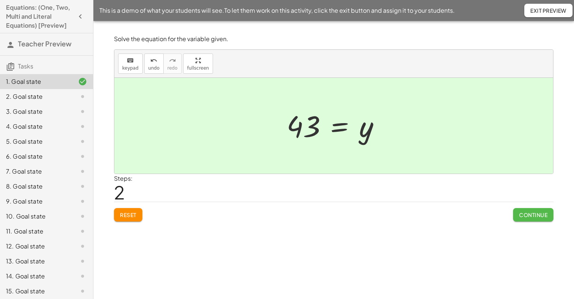
click at [530, 209] on button "Continue" at bounding box center [533, 214] width 40 height 13
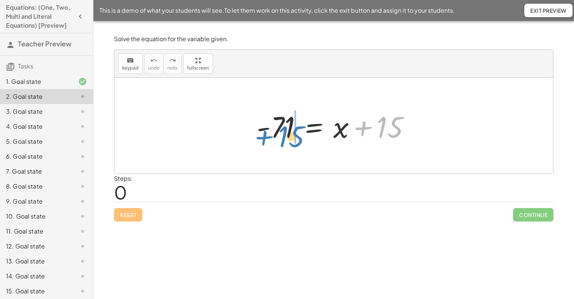
drag, startPoint x: 384, startPoint y: 128, endPoint x: 286, endPoint y: 137, distance: 99.2
click at [286, 137] on div at bounding box center [336, 126] width 167 height 39
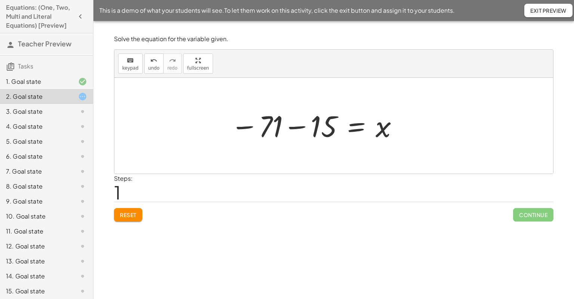
click at [253, 127] on div at bounding box center [315, 125] width 176 height 37
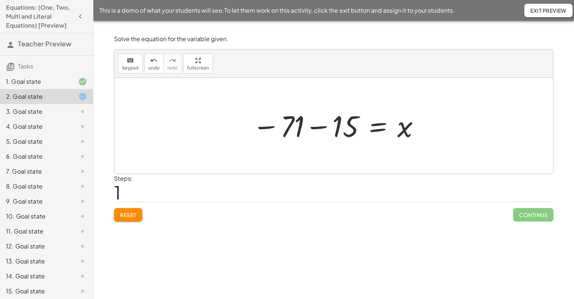
click at [305, 124] on div at bounding box center [337, 125] width 176 height 37
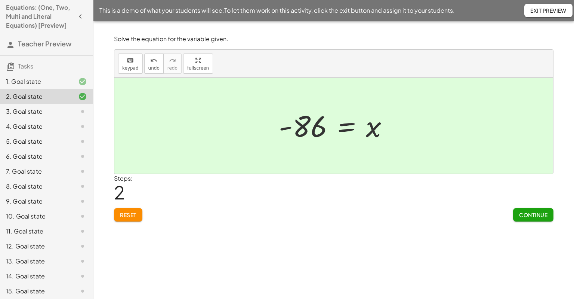
click at [537, 212] on span "Continue" at bounding box center [533, 214] width 28 height 7
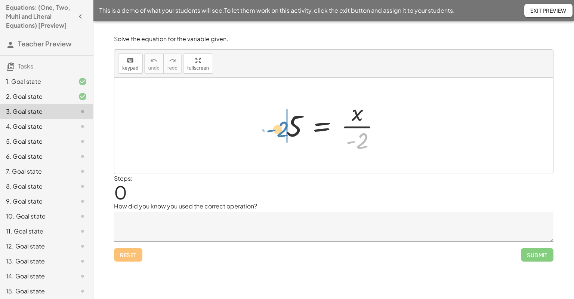
drag, startPoint x: 366, startPoint y: 142, endPoint x: 286, endPoint y: 130, distance: 80.9
click at [286, 130] on div at bounding box center [337, 126] width 108 height 58
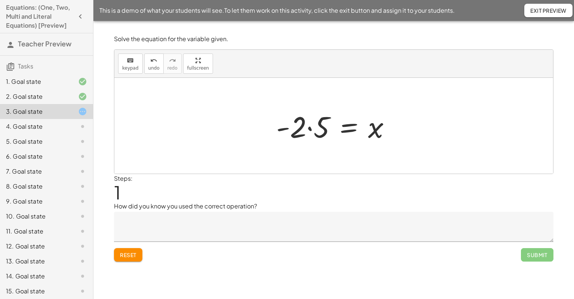
click at [310, 127] on div at bounding box center [337, 126] width 128 height 39
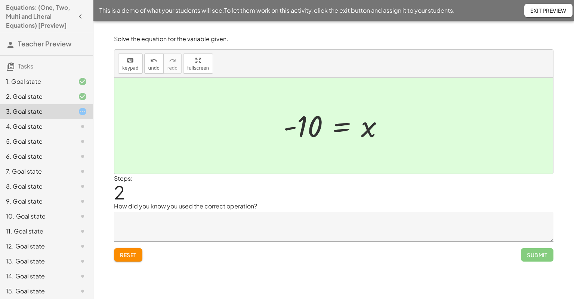
click at [335, 219] on textarea at bounding box center [334, 227] width 440 height 30
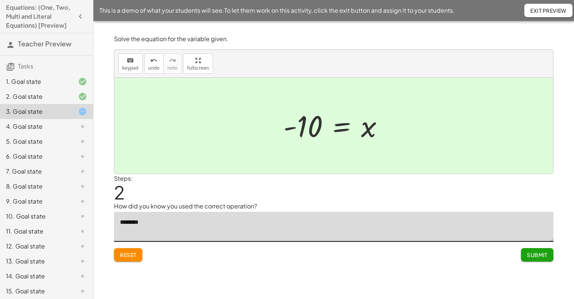
type textarea "********"
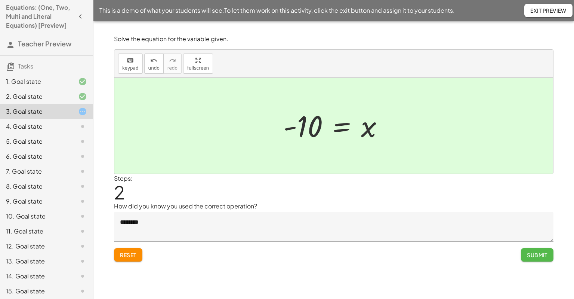
click at [536, 259] on button "Submit" at bounding box center [537, 254] width 33 height 13
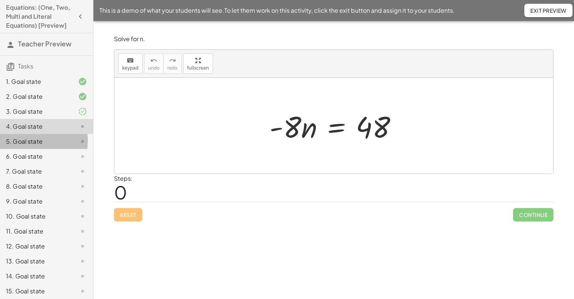
click at [31, 138] on div "5. Goal state" at bounding box center [36, 141] width 60 height 9
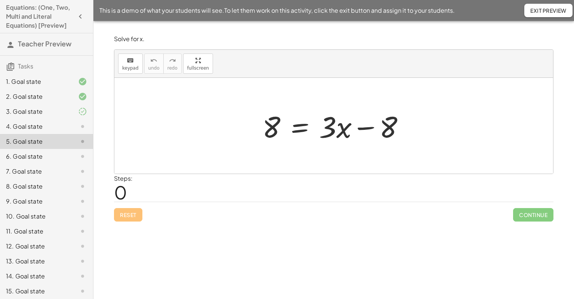
click at [33, 179] on div "6. Goal state" at bounding box center [46, 186] width 93 height 15
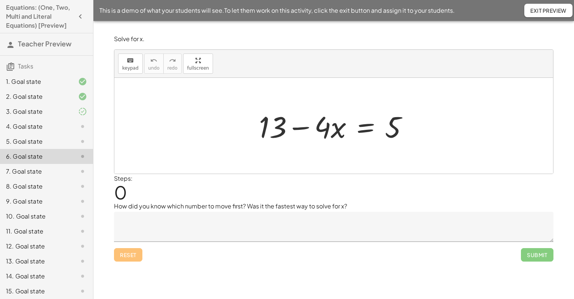
click at [33, 188] on div "8. Goal state" at bounding box center [36, 186] width 60 height 9
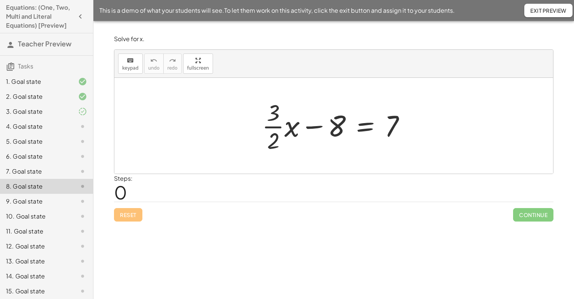
click at [34, 204] on div "9. Goal state" at bounding box center [36, 201] width 60 height 9
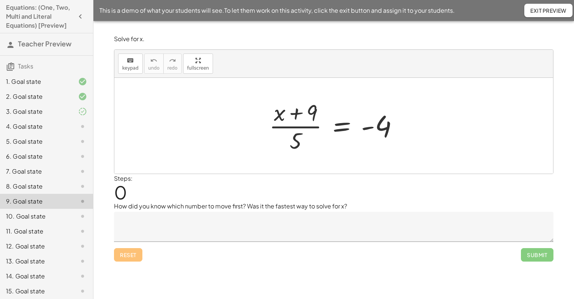
click at [39, 214] on div "10. Goal state" at bounding box center [36, 216] width 60 height 9
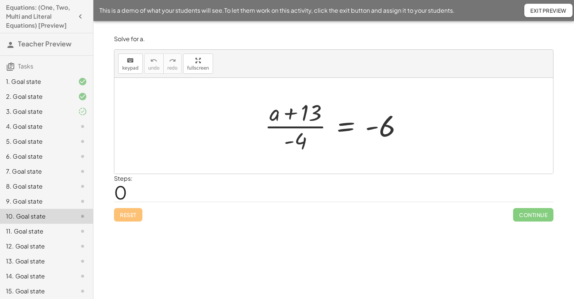
click at [39, 254] on div "11. Goal state" at bounding box center [46, 261] width 93 height 15
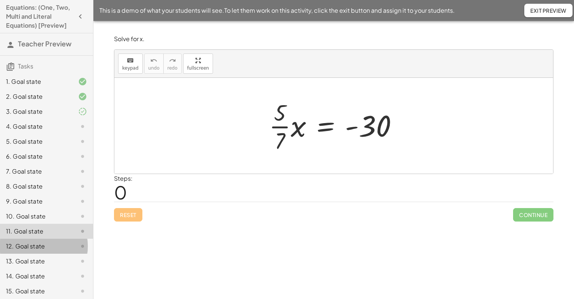
click at [39, 242] on div "12. Goal state" at bounding box center [36, 246] width 60 height 9
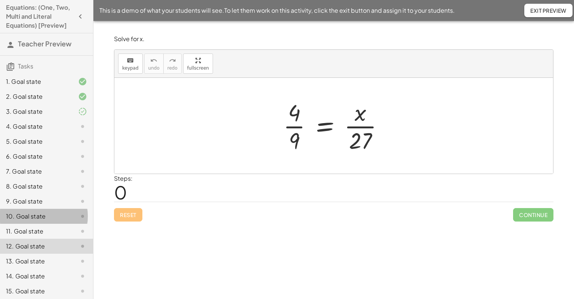
click at [39, 220] on div "10. Goal state" at bounding box center [36, 216] width 60 height 9
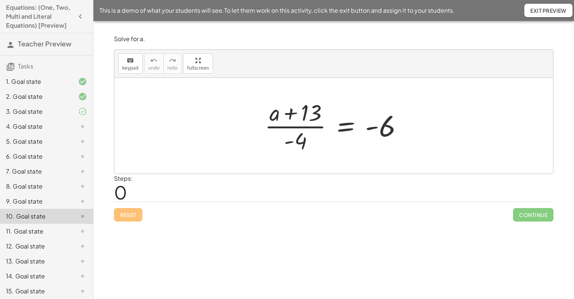
click at [48, 243] on div "12. Goal state" at bounding box center [36, 246] width 60 height 9
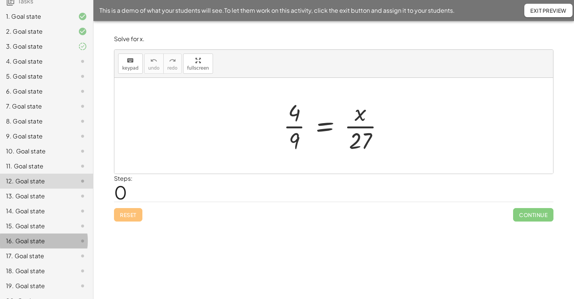
click at [48, 243] on div "16. Goal state" at bounding box center [36, 240] width 60 height 9
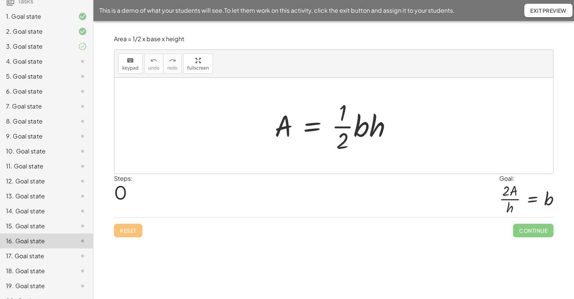
scroll to position [147, 0]
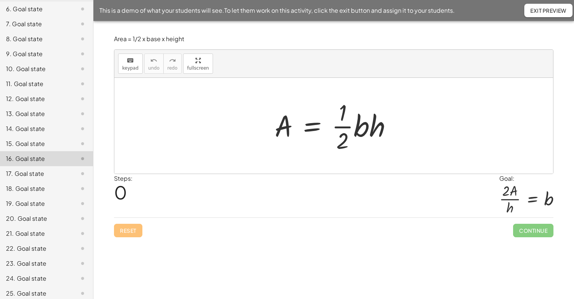
click at [48, 244] on div "22. Goal state" at bounding box center [36, 248] width 60 height 9
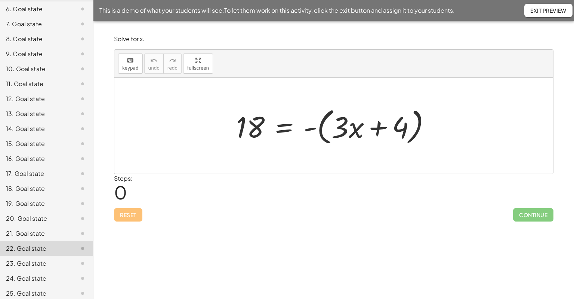
click at [47, 264] on div "23. Goal state" at bounding box center [36, 263] width 60 height 9
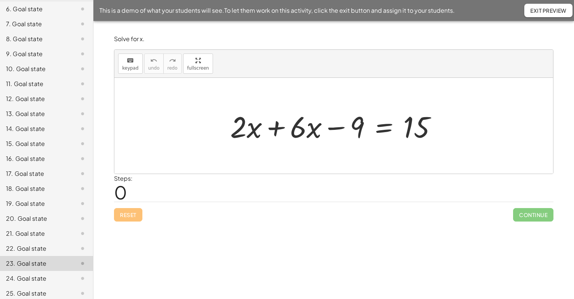
click at [49, 286] on div "25. Goal state" at bounding box center [46, 293] width 93 height 15
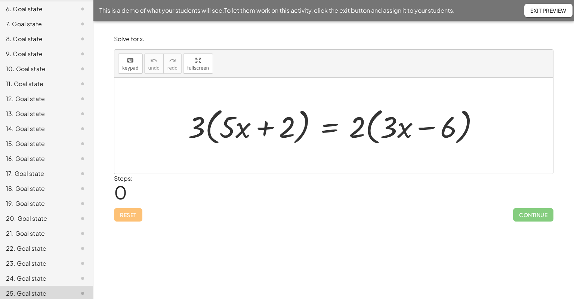
click at [49, 294] on div "25. Goal state" at bounding box center [36, 293] width 60 height 9
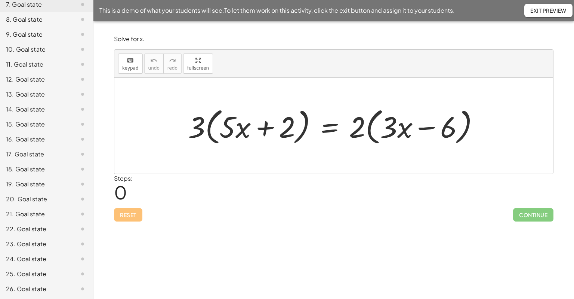
click at [48, 229] on div "22. Goal state" at bounding box center [36, 228] width 60 height 9
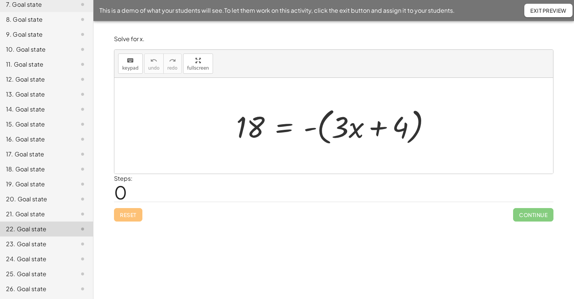
click at [44, 270] on div "25. Goal state" at bounding box center [36, 273] width 60 height 9
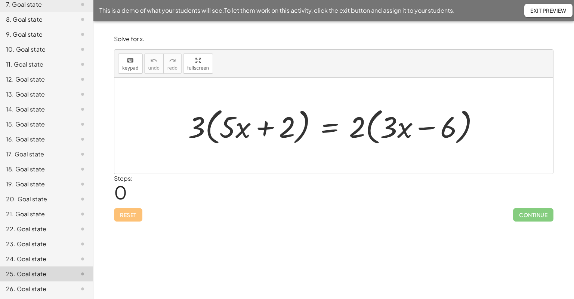
click at [52, 291] on div "26. Goal state" at bounding box center [36, 288] width 60 height 9
